Goal: Transaction & Acquisition: Subscribe to service/newsletter

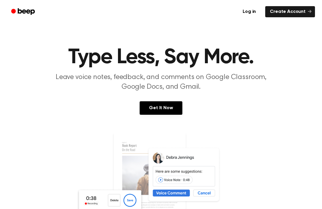
click at [205, 192] on img at bounding box center [161, 189] width 170 height 113
click at [162, 113] on link "Get It Now" at bounding box center [161, 107] width 43 height 13
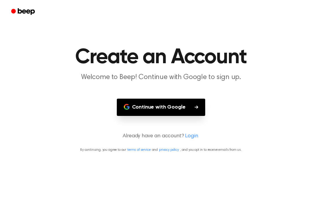
click at [156, 108] on button "Continue with Google" at bounding box center [161, 107] width 89 height 17
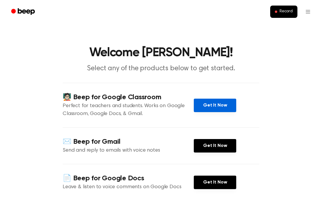
click at [224, 101] on link "Get It Now" at bounding box center [215, 105] width 43 height 13
click at [209, 103] on link "Get It Now" at bounding box center [215, 105] width 43 height 13
